Goal: Check status: Check status

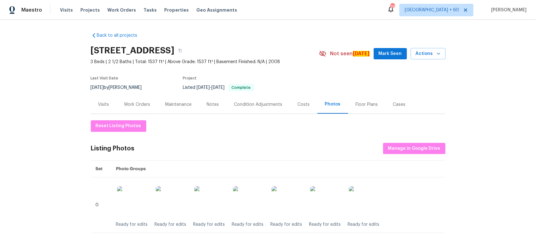
click at [63, 13] on div "Visits Projects Work Orders Tasks Properties Geo Assignments" at bounding box center [152, 10] width 185 height 13
click at [64, 7] on span "Visits" at bounding box center [66, 10] width 13 height 6
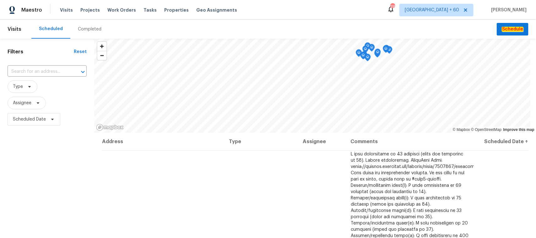
click at [84, 28] on div "Completed" at bounding box center [90, 29] width 24 height 6
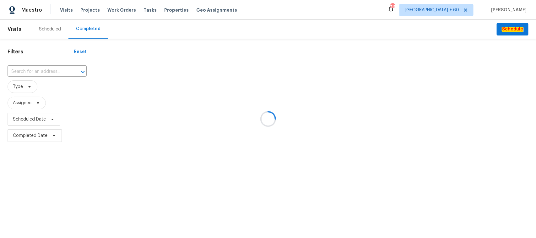
click at [46, 74] on div at bounding box center [268, 119] width 536 height 238
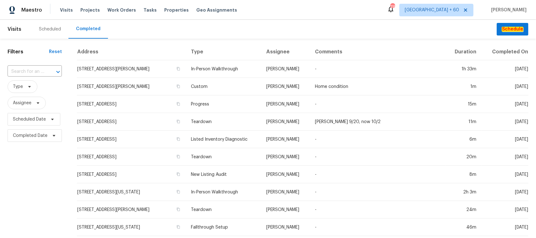
click at [48, 72] on div at bounding box center [54, 71] width 16 height 9
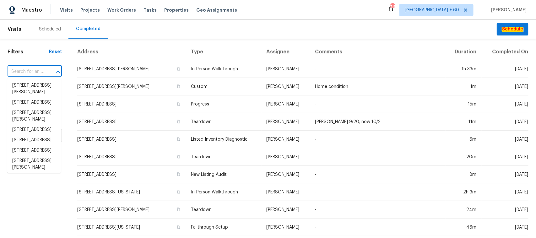
paste input "478 S Contempo Dr, Tucson, AZ 85710"
type input "478 S Contempo Dr, Tucson, AZ 85710"
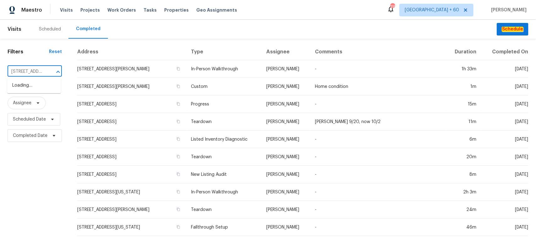
scroll to position [0, 46]
click at [46, 91] on li "478 S Contempo Dr, Tucson, AZ 85710" at bounding box center [34, 85] width 54 height 10
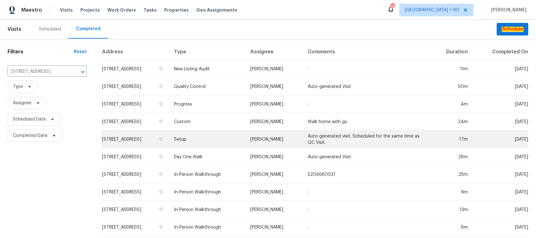
click at [211, 140] on td "Setup" at bounding box center [207, 140] width 76 height 18
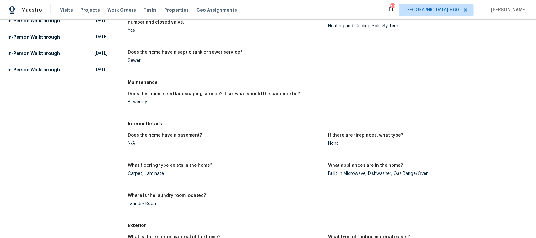
scroll to position [157, 0]
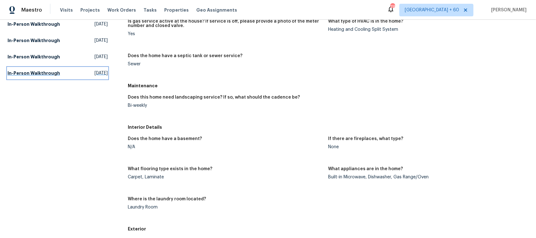
click at [32, 71] on h5 "In-Person Walkthrough" at bounding box center [34, 73] width 52 height 6
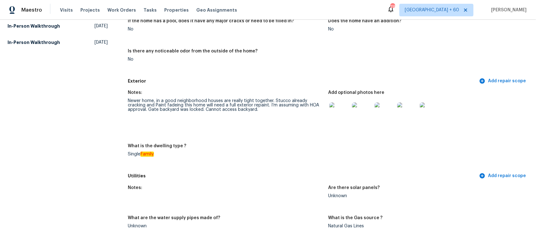
scroll to position [157, 0]
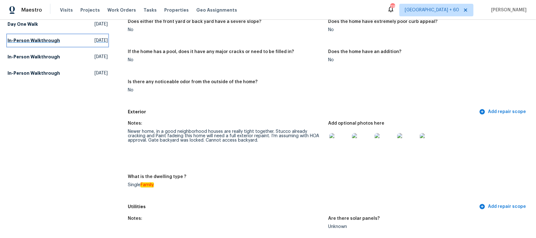
click at [31, 40] on h5 "In-Person Walkthrough" at bounding box center [34, 40] width 52 height 6
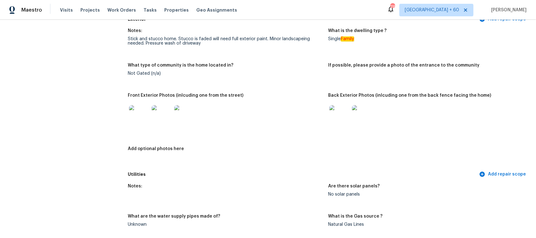
scroll to position [235, 0]
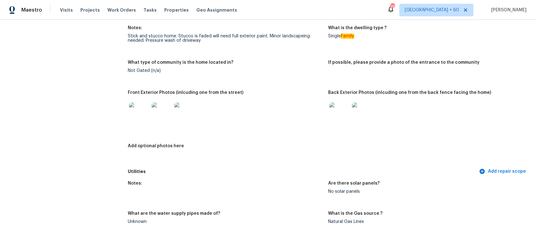
click at [333, 111] on img at bounding box center [339, 112] width 20 height 20
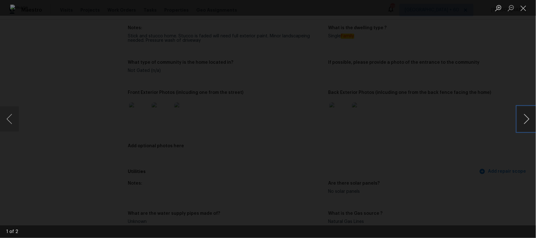
click at [528, 121] on button "Next image" at bounding box center [526, 118] width 19 height 25
click at [523, 8] on button "Close lightbox" at bounding box center [523, 8] width 13 height 11
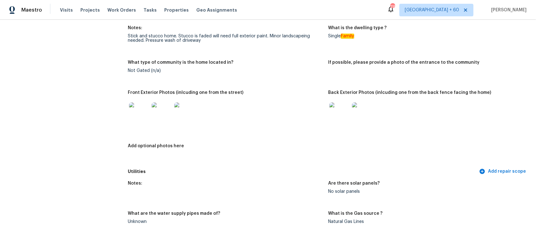
click at [185, 115] on img at bounding box center [184, 112] width 20 height 20
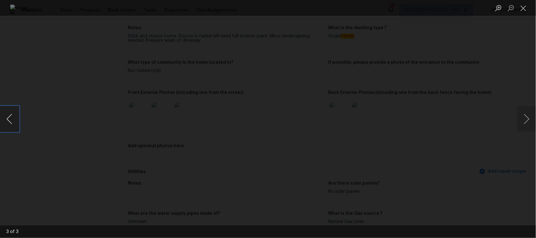
click at [11, 121] on button "Previous image" at bounding box center [9, 118] width 19 height 25
click at [527, 12] on button "Close lightbox" at bounding box center [523, 8] width 13 height 11
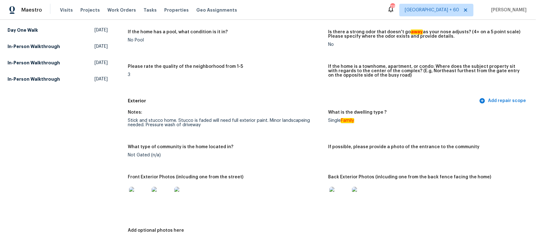
scroll to position [39, 0]
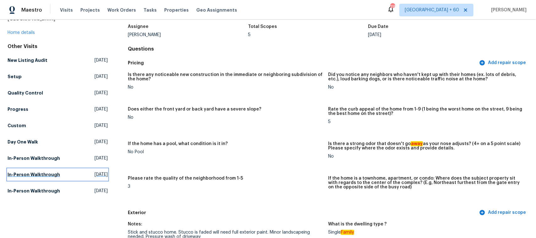
click at [28, 175] on h5 "In-Person Walkthrough" at bounding box center [34, 174] width 52 height 6
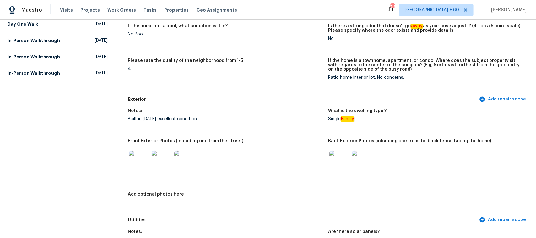
scroll to position [235, 0]
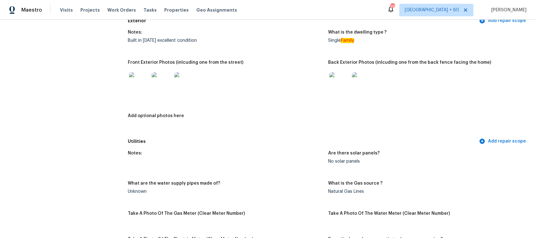
click at [331, 85] on img at bounding box center [339, 82] width 20 height 20
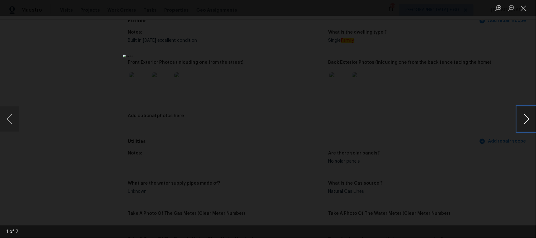
click at [528, 120] on button "Next image" at bounding box center [526, 118] width 19 height 25
click at [7, 120] on button "Previous image" at bounding box center [9, 118] width 19 height 25
click at [525, 10] on button "Close lightbox" at bounding box center [523, 8] width 13 height 11
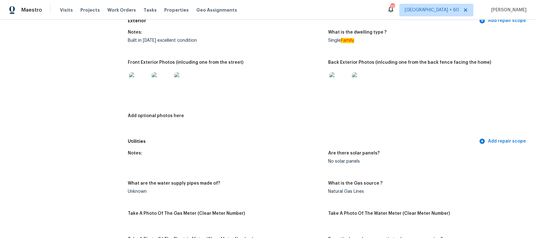
click at [361, 89] on img at bounding box center [362, 82] width 20 height 20
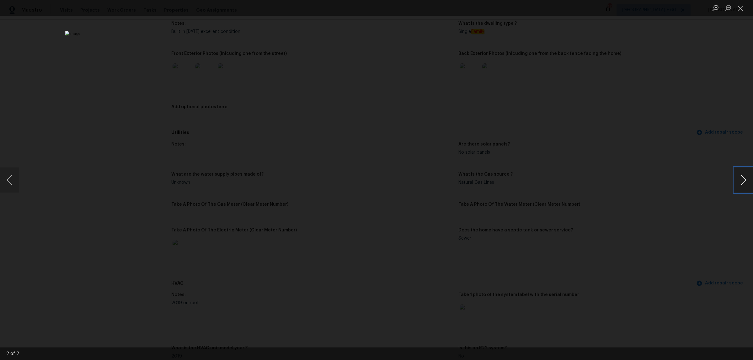
click at [536, 182] on button "Next image" at bounding box center [744, 180] width 19 height 25
click at [536, 188] on button "Next image" at bounding box center [744, 180] width 19 height 25
click at [536, 8] on button "Close lightbox" at bounding box center [741, 8] width 13 height 11
